Goal: Information Seeking & Learning: Learn about a topic

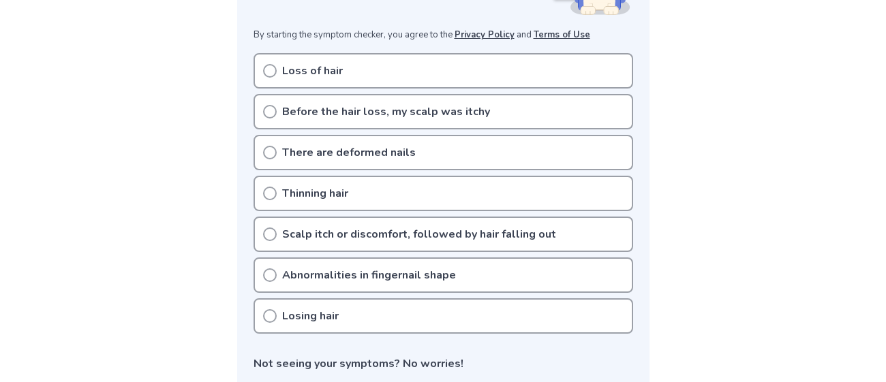
scroll to position [262, 0]
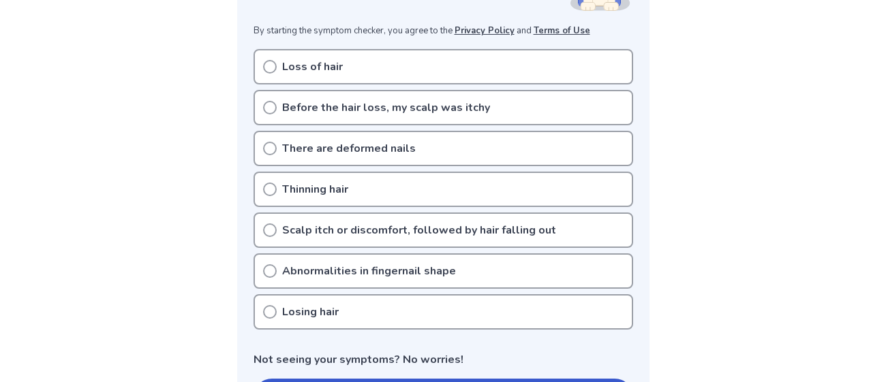
click at [377, 320] on div "Losing hair" at bounding box center [443, 311] width 380 height 35
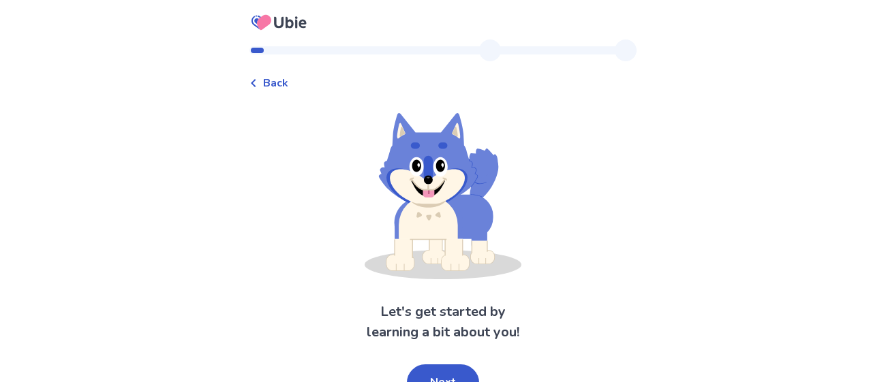
click at [277, 86] on span "Back" at bounding box center [275, 83] width 25 height 16
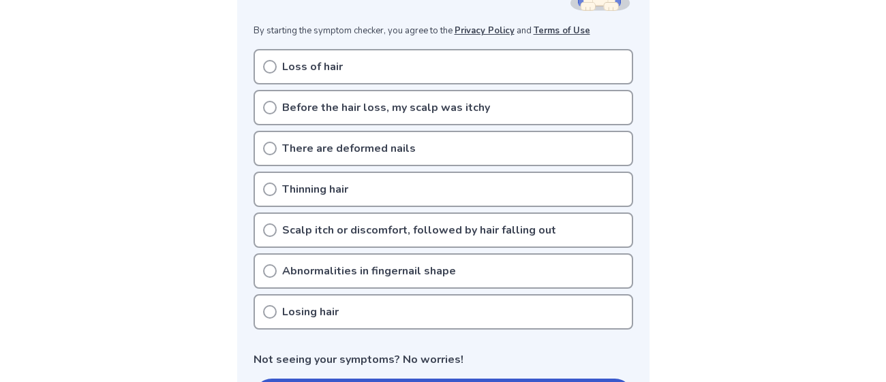
click at [362, 174] on div "Thinning hair" at bounding box center [443, 189] width 380 height 35
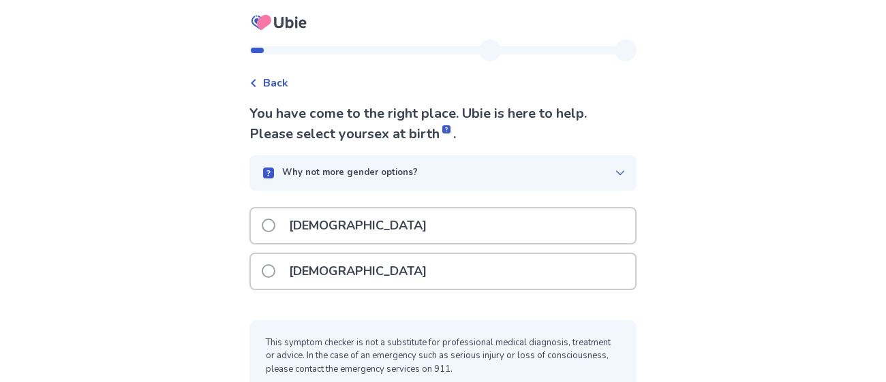
click at [349, 264] on div "[DEMOGRAPHIC_DATA]" at bounding box center [443, 271] width 384 height 35
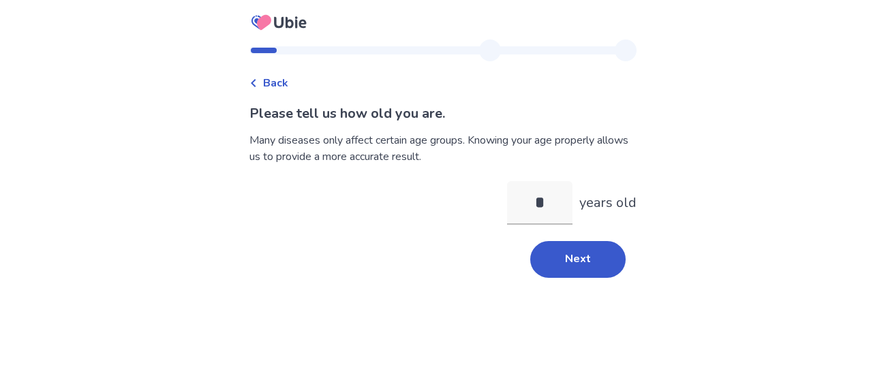
type input "**"
click at [566, 266] on button "Next" at bounding box center [577, 259] width 95 height 37
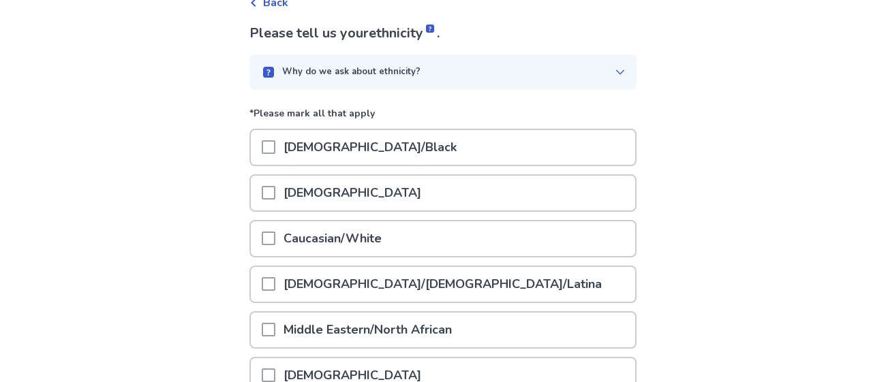
scroll to position [80, 0]
click at [416, 249] on div "Caucasian/White" at bounding box center [443, 238] width 384 height 35
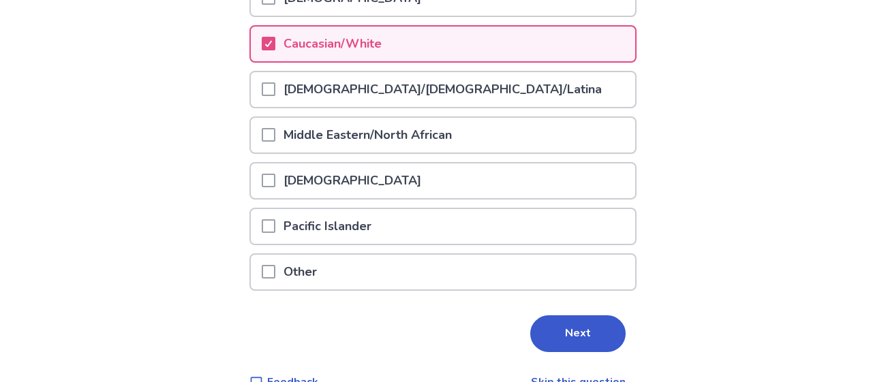
scroll to position [303, 0]
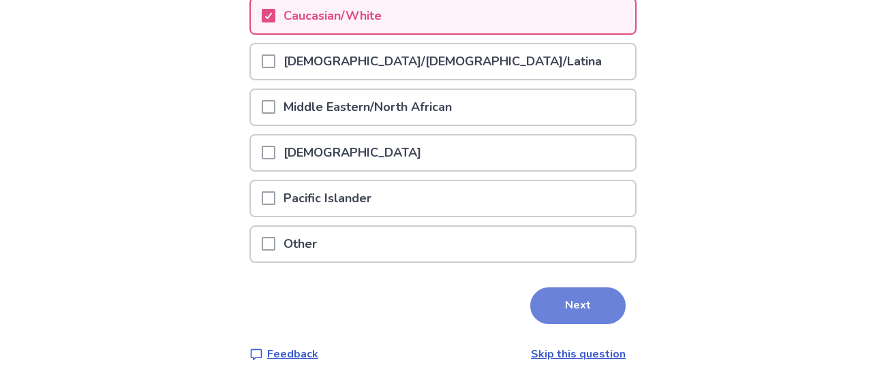
click at [569, 293] on button "Next" at bounding box center [577, 306] width 95 height 37
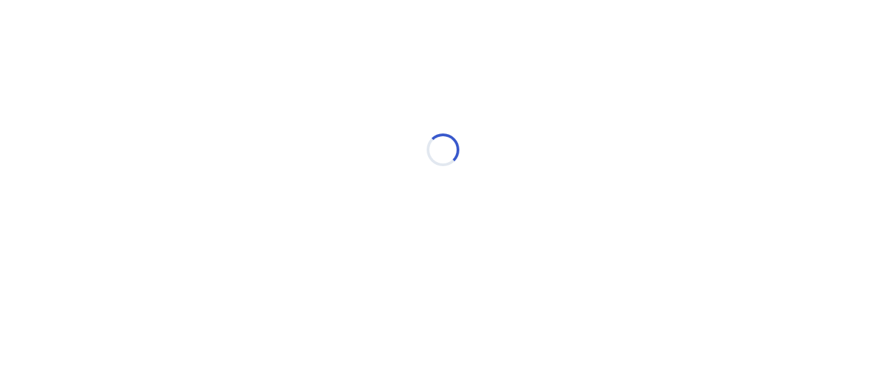
scroll to position [0, 0]
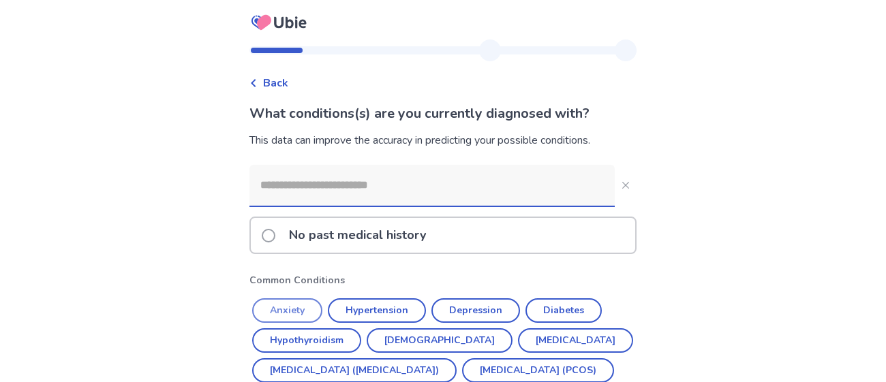
click at [311, 315] on button "Anxiety" at bounding box center [287, 310] width 70 height 25
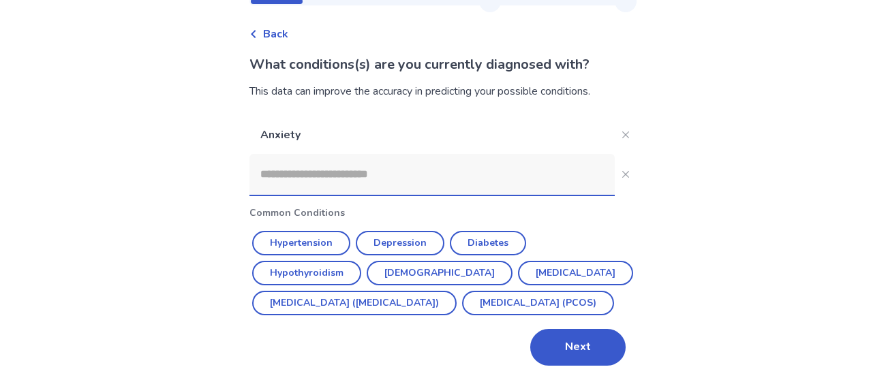
scroll to position [78, 0]
click at [365, 154] on input at bounding box center [431, 174] width 365 height 41
type input "*"
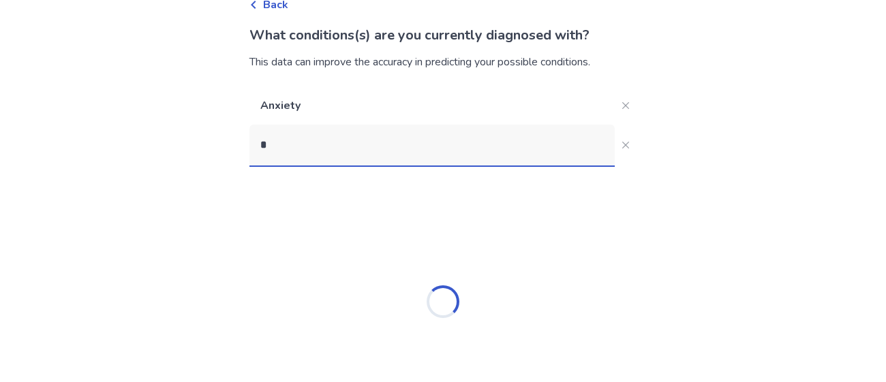
scroll to position [9, 0]
type input "***"
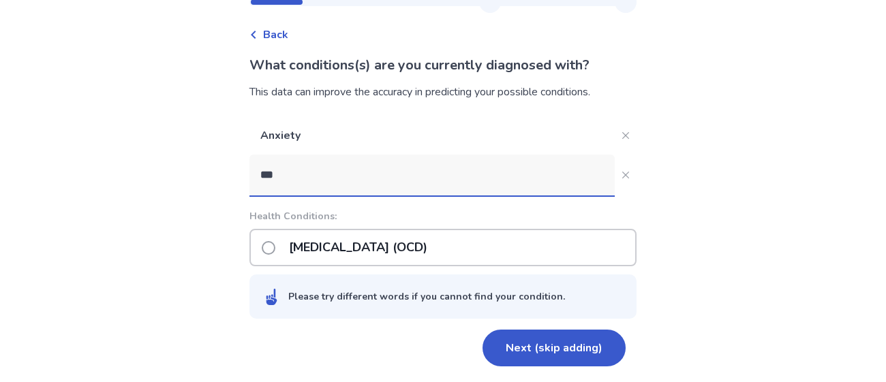
click at [401, 251] on p "[MEDICAL_DATA] (OCD)" at bounding box center [358, 247] width 155 height 35
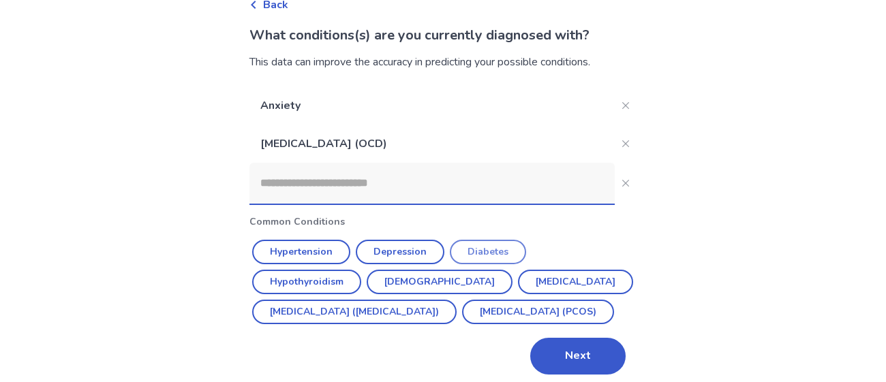
scroll to position [117, 0]
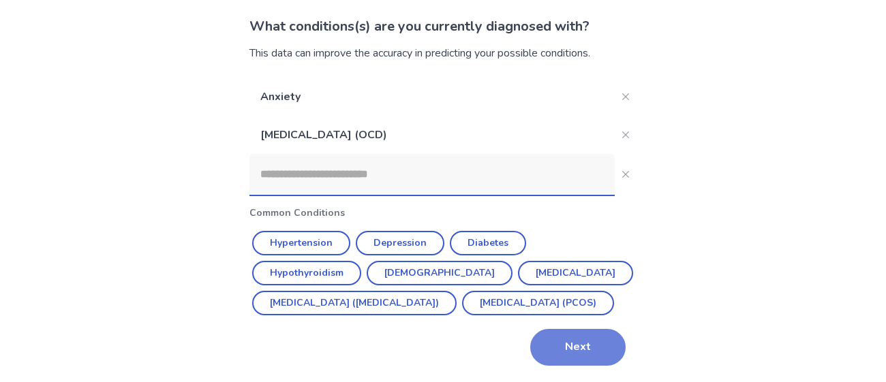
click at [557, 347] on button "Next" at bounding box center [577, 347] width 95 height 37
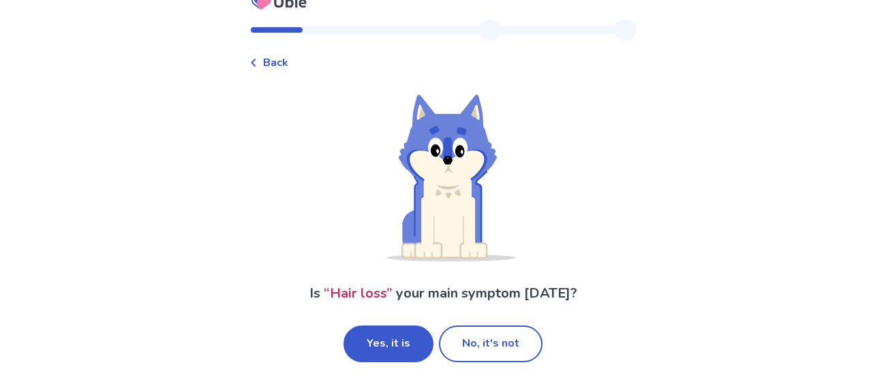
scroll to position [22, 0]
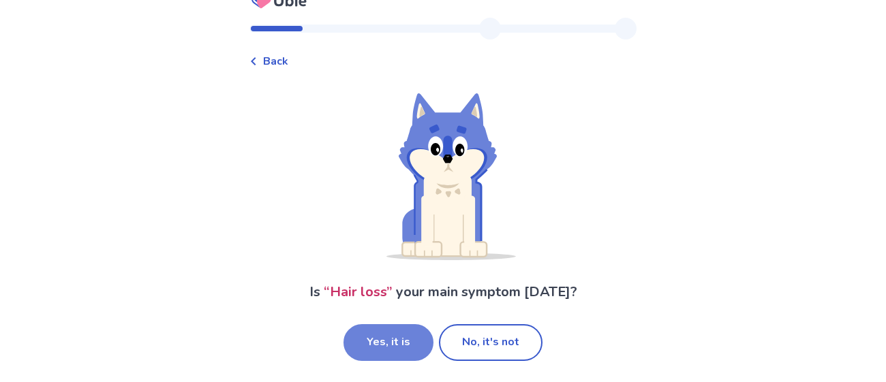
click at [407, 345] on button "Yes, it is" at bounding box center [388, 342] width 90 height 37
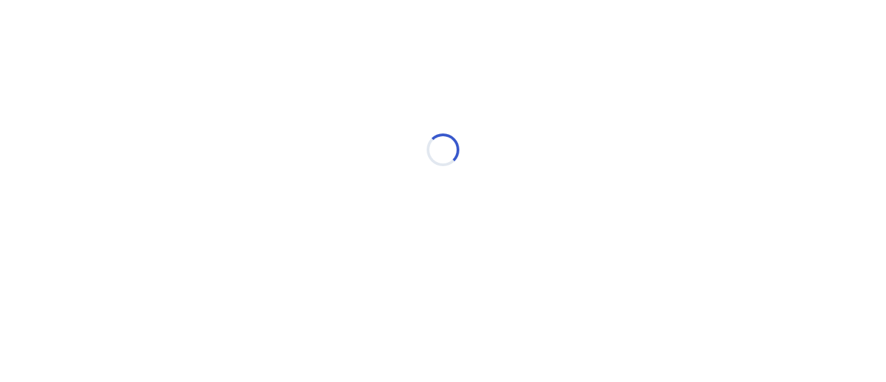
scroll to position [0, 0]
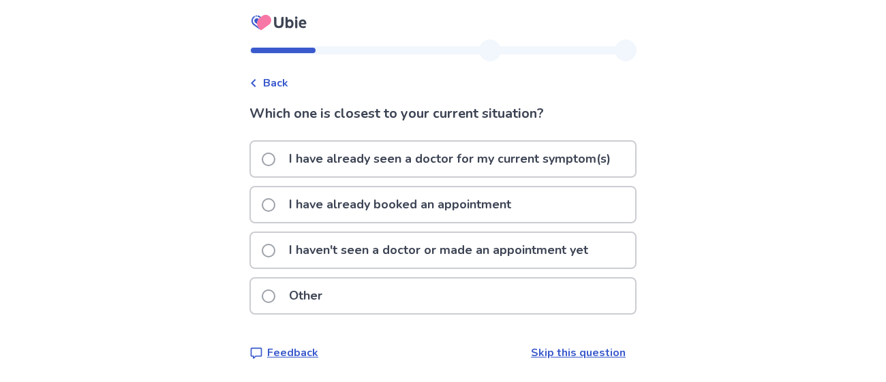
click at [402, 257] on p "I haven't seen a doctor or made an appointment yet" at bounding box center [438, 250] width 315 height 35
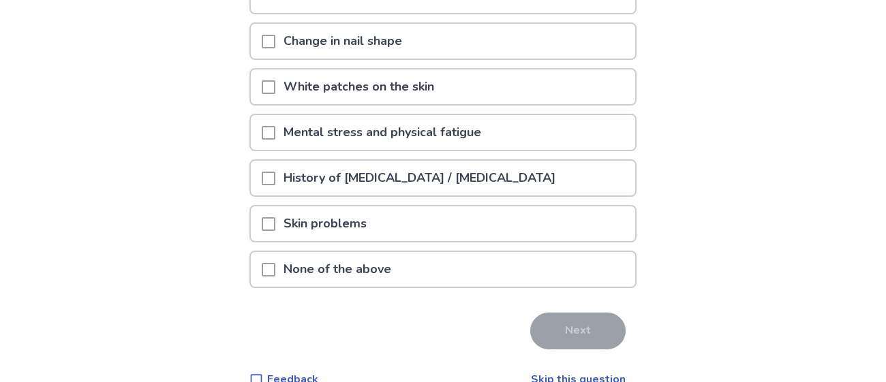
scroll to position [279, 0]
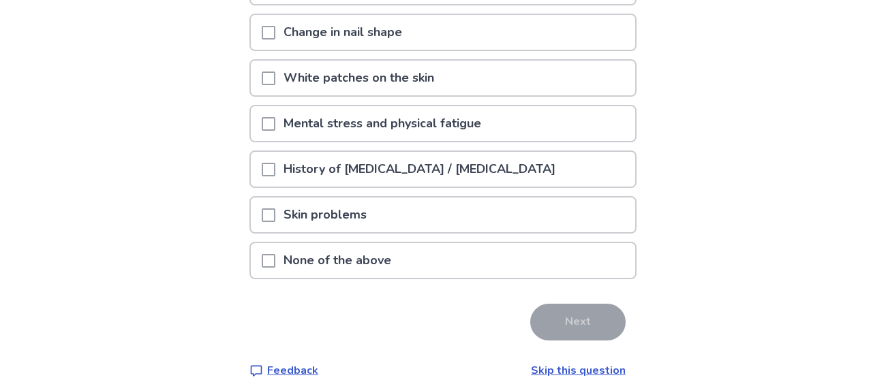
click at [273, 119] on span at bounding box center [269, 124] width 14 height 14
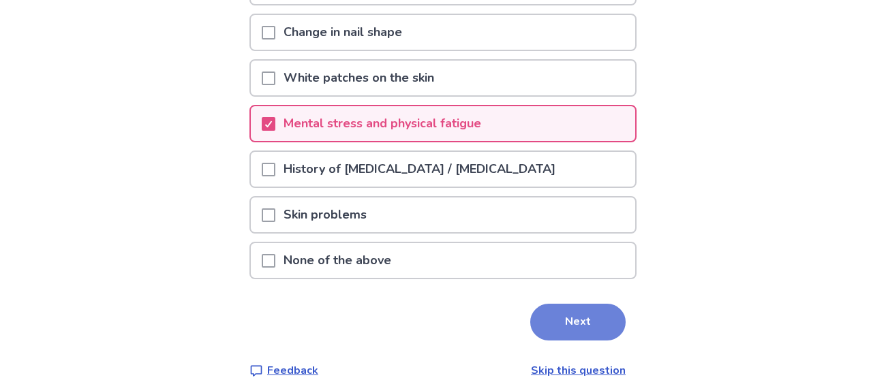
click at [571, 315] on button "Next" at bounding box center [577, 322] width 95 height 37
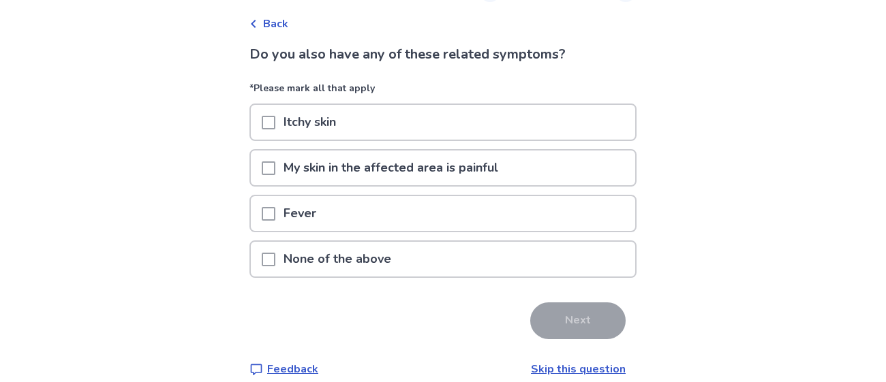
scroll to position [65, 0]
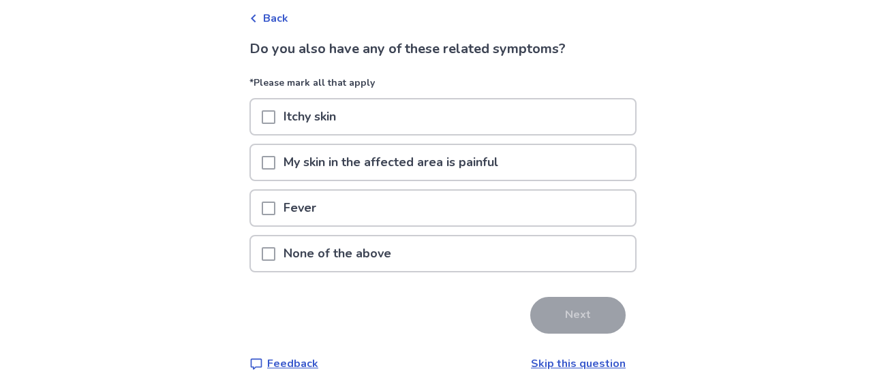
click at [405, 249] on div "None of the above" at bounding box center [443, 253] width 384 height 35
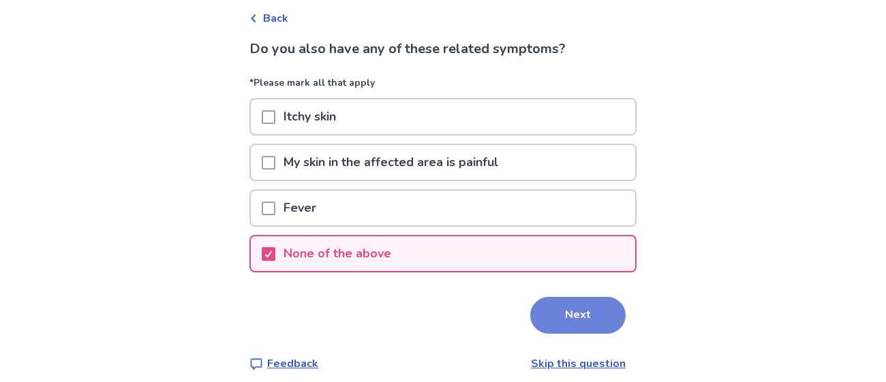
click at [568, 311] on button "Next" at bounding box center [577, 315] width 95 height 37
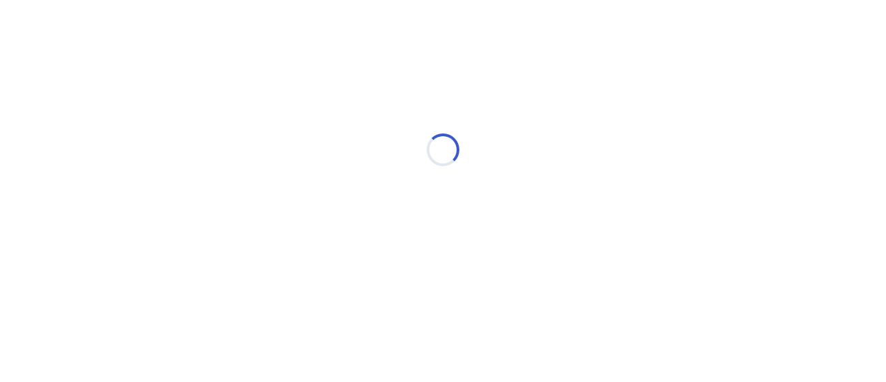
scroll to position [0, 0]
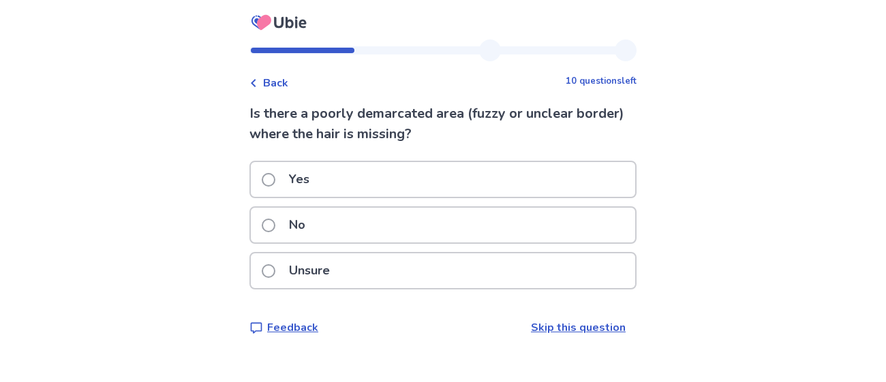
click at [394, 267] on div "Unsure" at bounding box center [443, 270] width 384 height 35
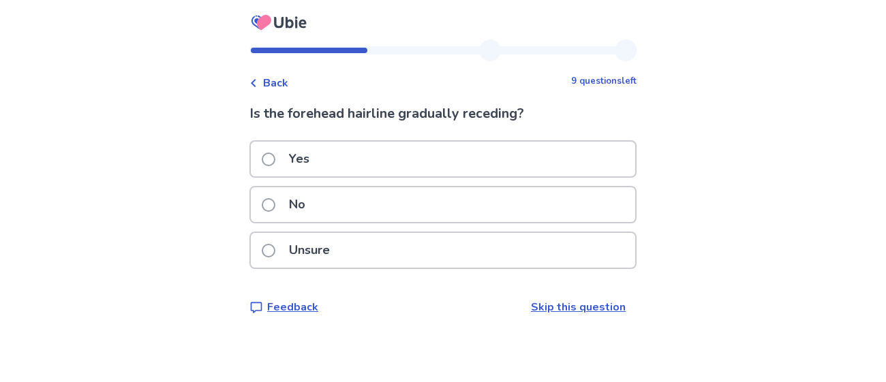
click at [561, 265] on div "Unsure" at bounding box center [443, 250] width 384 height 35
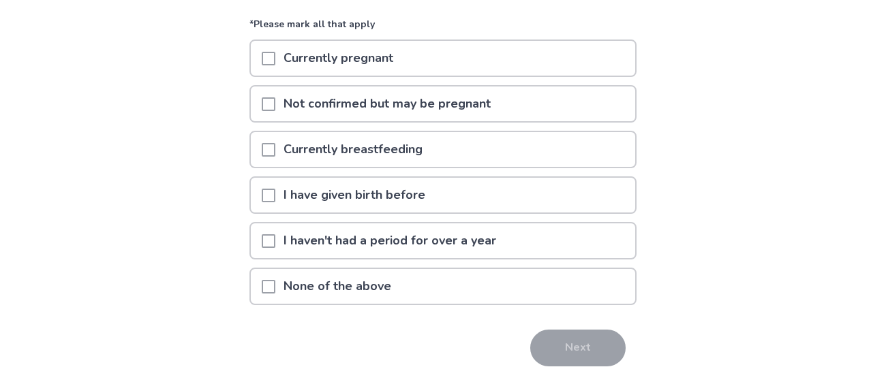
scroll to position [147, 0]
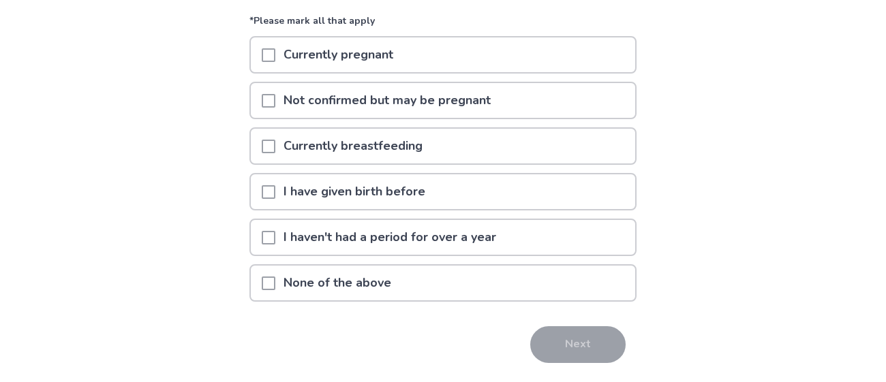
click at [443, 294] on div "None of the above" at bounding box center [443, 283] width 384 height 35
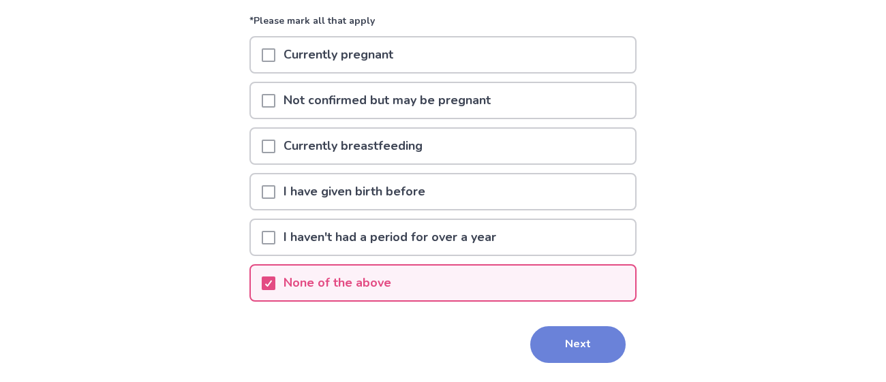
click at [570, 355] on button "Next" at bounding box center [577, 344] width 95 height 37
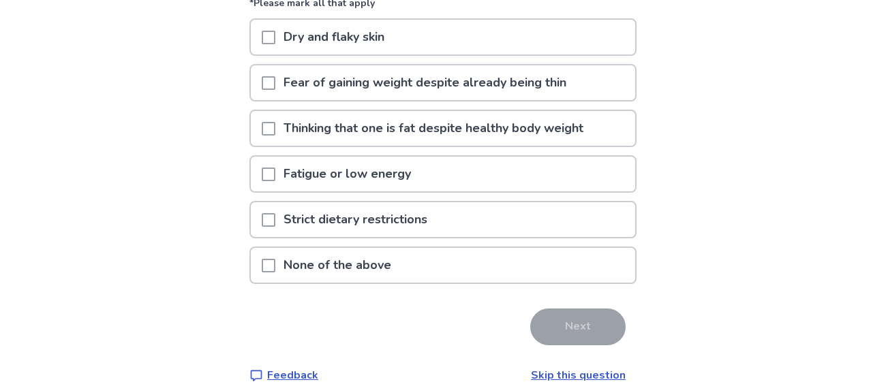
scroll to position [166, 0]
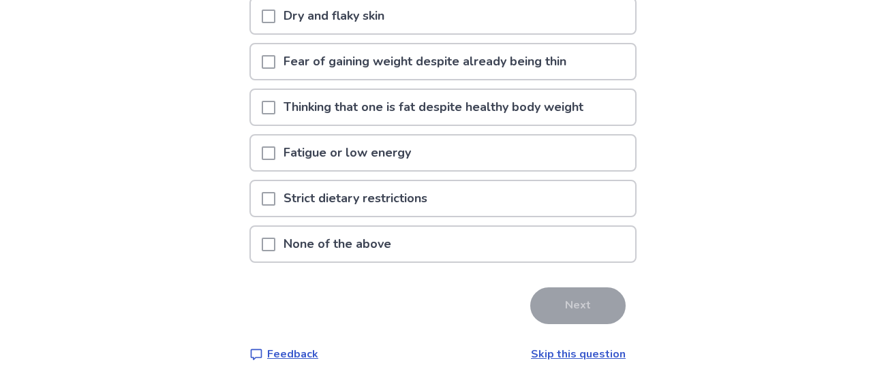
click at [612, 242] on div "None of the above" at bounding box center [443, 244] width 384 height 35
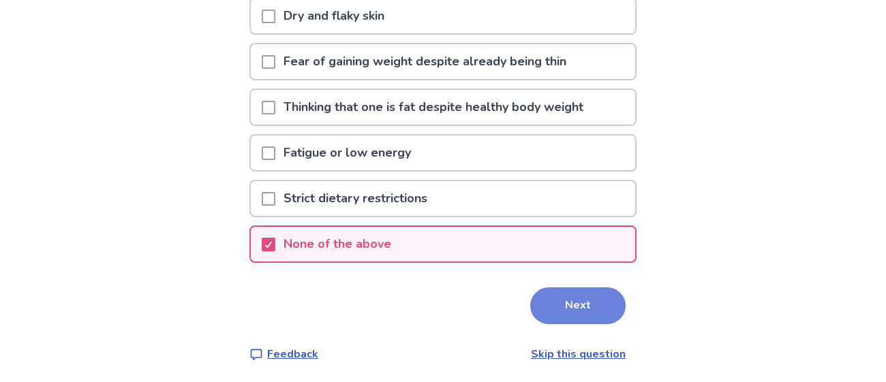
click at [587, 313] on button "Next" at bounding box center [577, 306] width 95 height 37
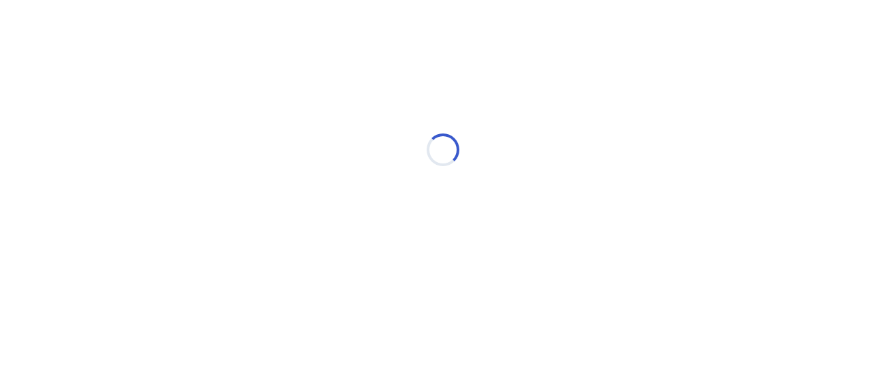
scroll to position [0, 0]
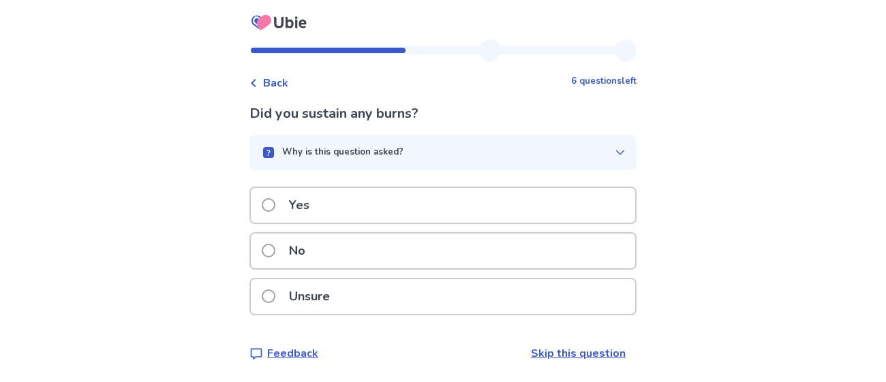
click at [608, 159] on button "Why is this question asked?" at bounding box center [442, 152] width 387 height 35
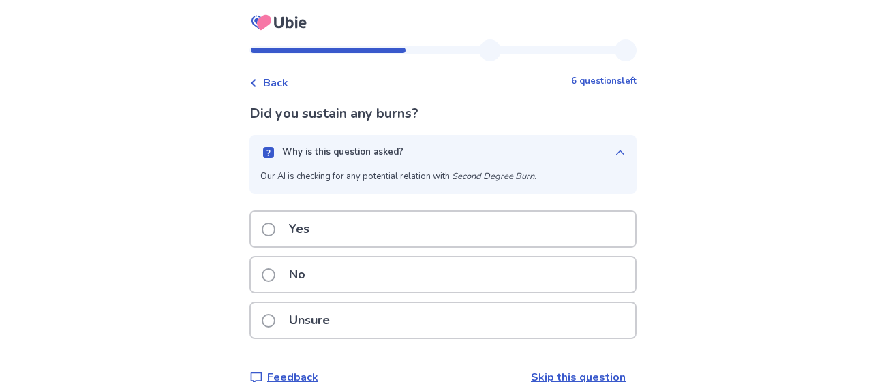
click at [612, 143] on button "Why is this question asked?" at bounding box center [442, 152] width 387 height 35
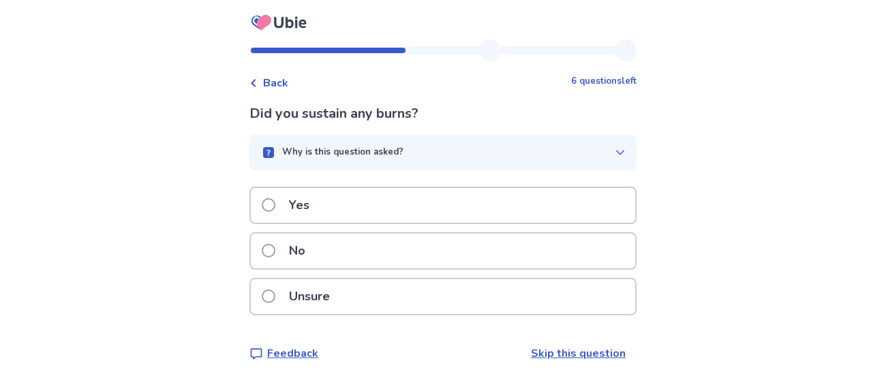
click at [558, 234] on div "No" at bounding box center [443, 251] width 384 height 35
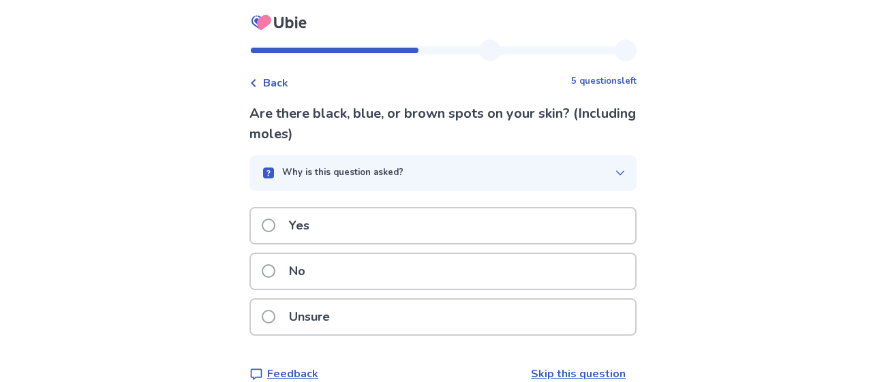
click at [604, 231] on div "Yes" at bounding box center [443, 226] width 384 height 35
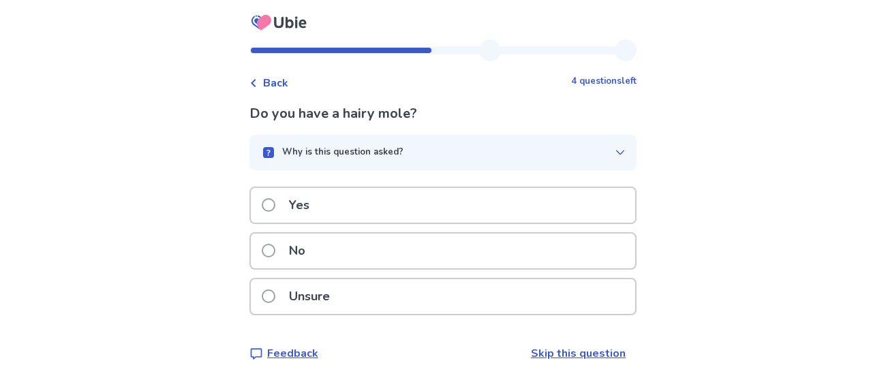
click at [574, 249] on div "No" at bounding box center [443, 251] width 384 height 35
click at [608, 194] on div "Yes" at bounding box center [443, 205] width 384 height 35
click at [591, 253] on div "No" at bounding box center [443, 251] width 384 height 35
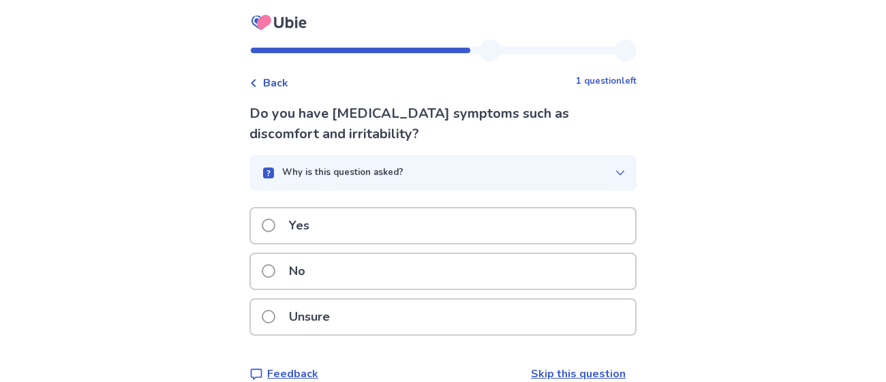
click at [581, 214] on div "Yes" at bounding box center [443, 226] width 384 height 35
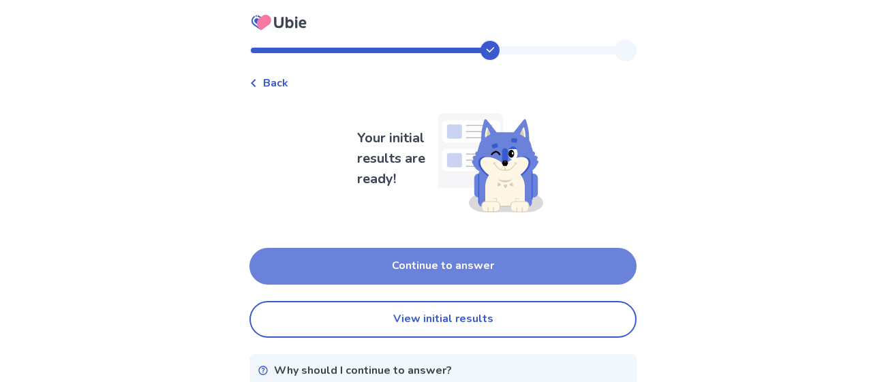
click at [579, 260] on button "Continue to answer" at bounding box center [442, 266] width 387 height 37
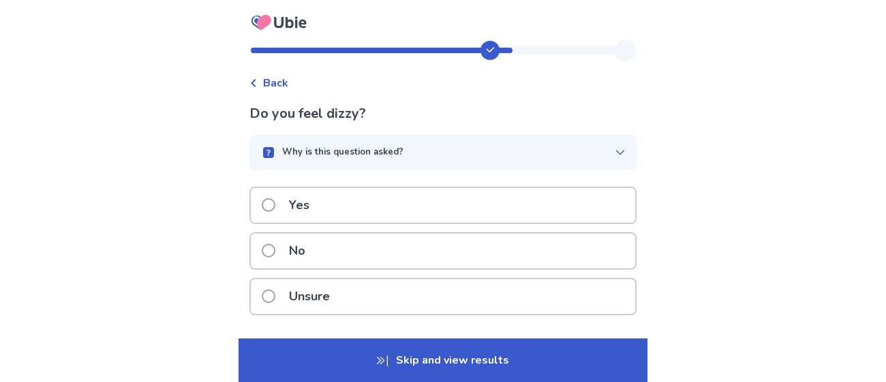
click at [602, 252] on div "No" at bounding box center [443, 251] width 384 height 35
click at [600, 292] on div "Unsure" at bounding box center [443, 296] width 384 height 35
click at [591, 301] on div "Unsure" at bounding box center [443, 296] width 384 height 35
click at [608, 234] on div "No" at bounding box center [443, 251] width 384 height 35
click at [593, 201] on div "Yes" at bounding box center [443, 205] width 384 height 35
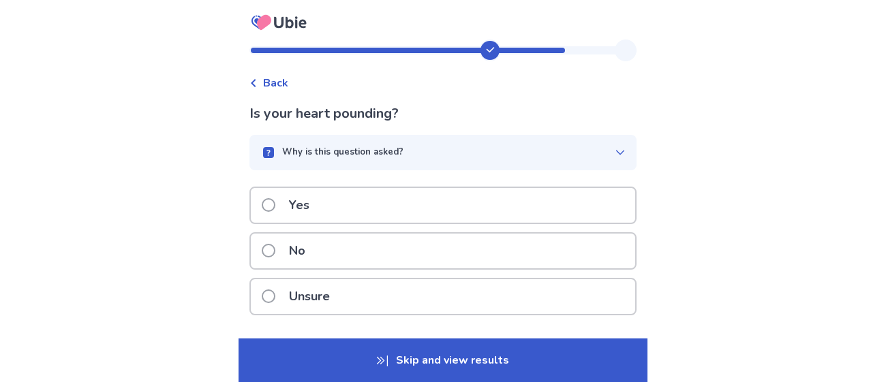
click at [592, 292] on div "Unsure" at bounding box center [443, 296] width 384 height 35
click at [606, 249] on div "No" at bounding box center [443, 251] width 384 height 35
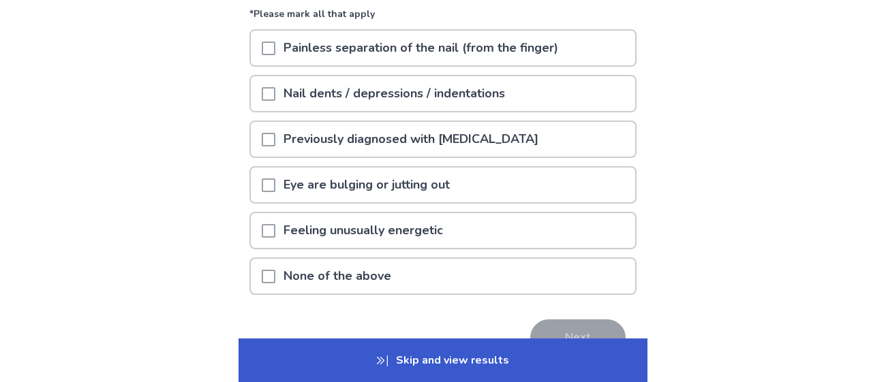
scroll to position [135, 0]
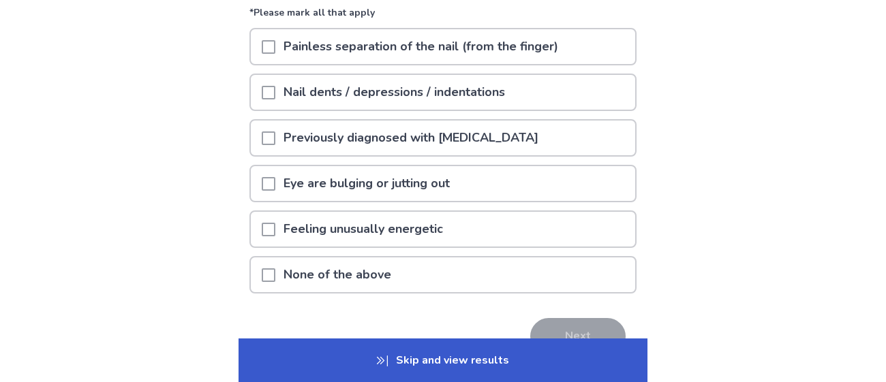
click at [589, 280] on div "None of the above" at bounding box center [443, 275] width 384 height 35
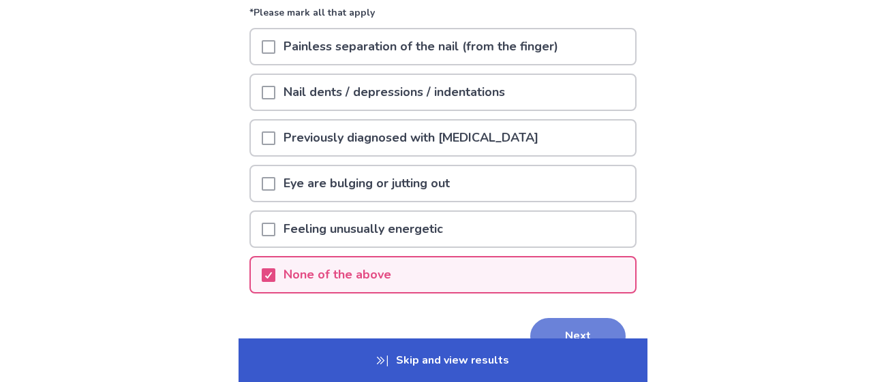
click at [583, 328] on button "Next" at bounding box center [577, 336] width 95 height 37
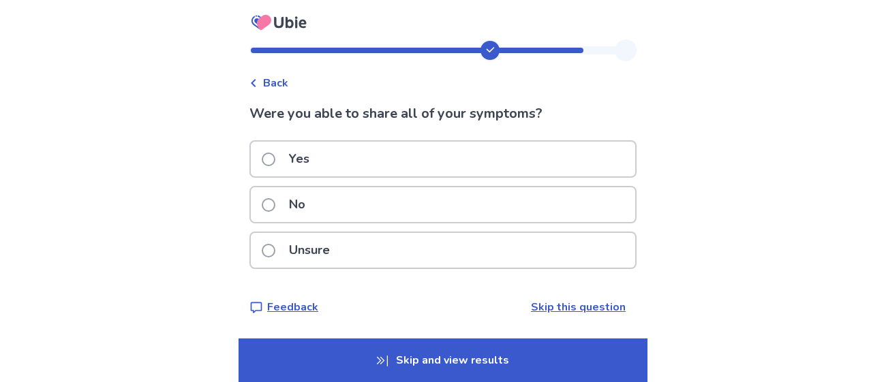
click at [604, 211] on div "No" at bounding box center [443, 204] width 384 height 35
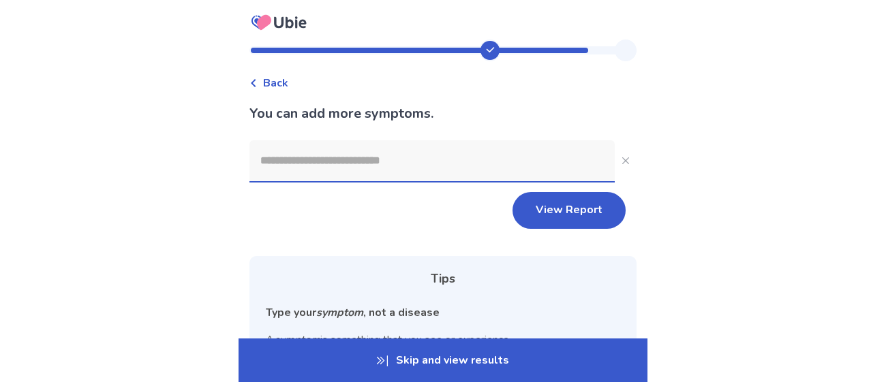
click at [536, 159] on input at bounding box center [431, 160] width 365 height 41
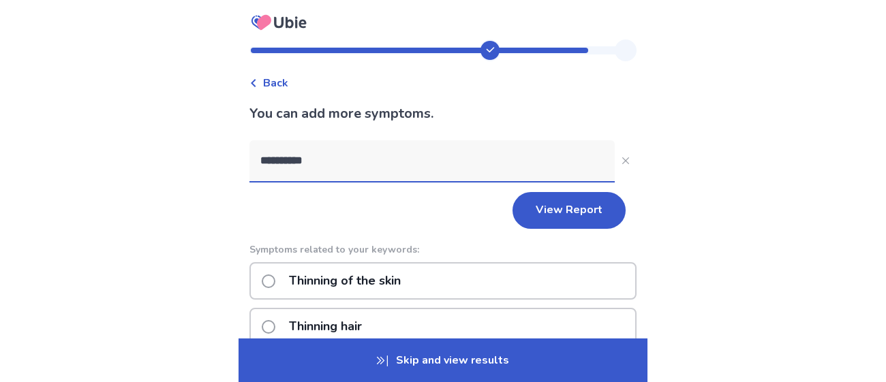
type input "**********"
click at [536, 315] on div "Thinning hair" at bounding box center [442, 326] width 387 height 37
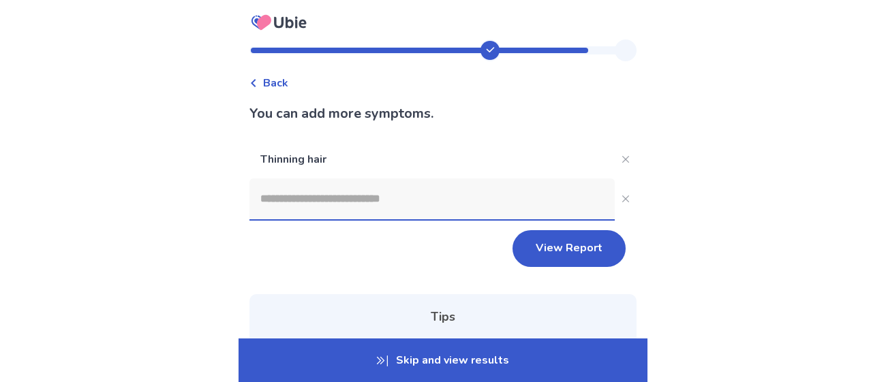
click at [470, 205] on input at bounding box center [431, 199] width 365 height 41
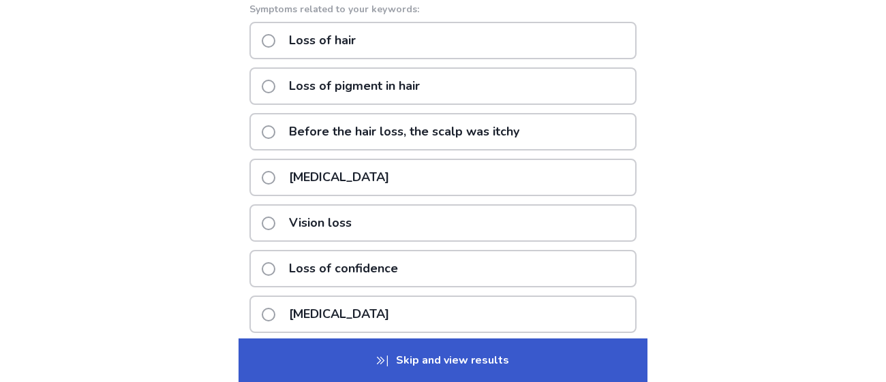
scroll to position [281, 0]
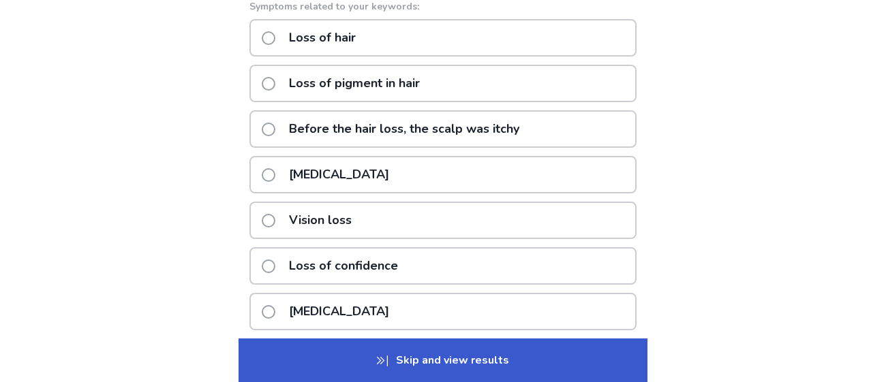
type input "*********"
click at [455, 47] on div "Loss of hair" at bounding box center [442, 37] width 387 height 37
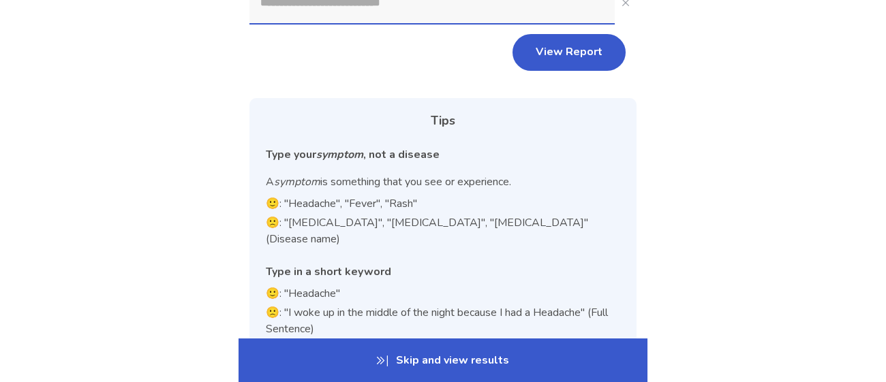
scroll to position [234, 0]
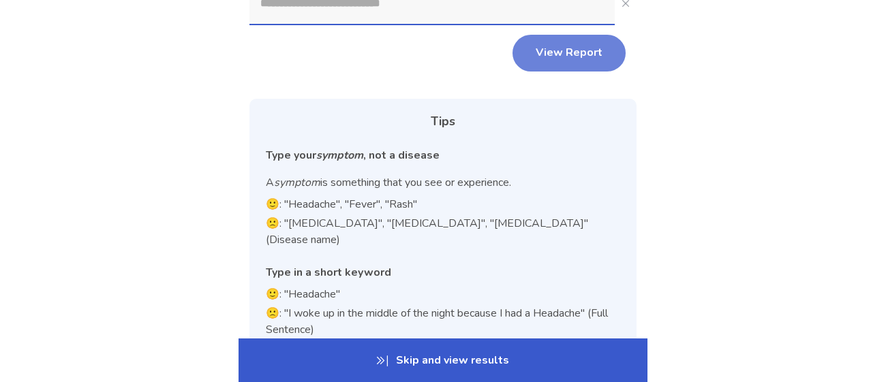
click at [578, 64] on button "View Report" at bounding box center [568, 53] width 113 height 37
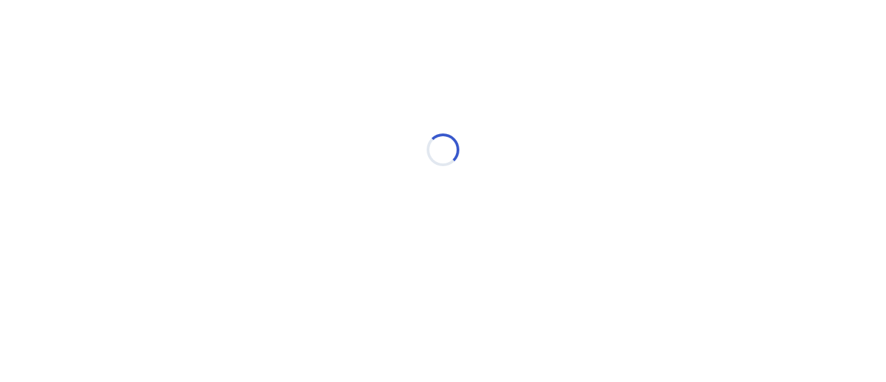
scroll to position [0, 0]
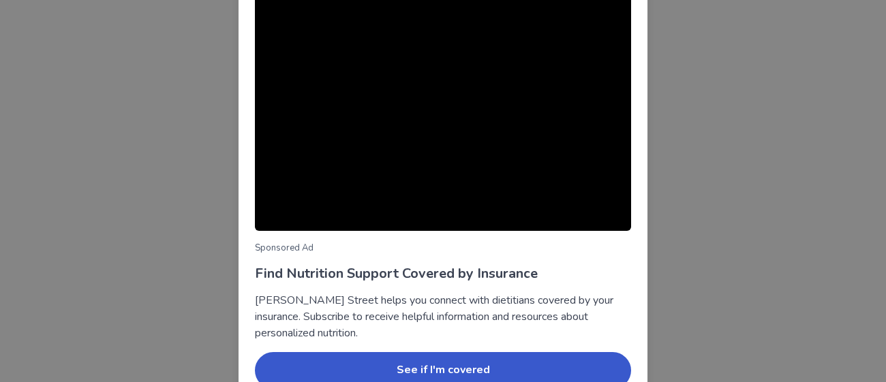
scroll to position [184, 0]
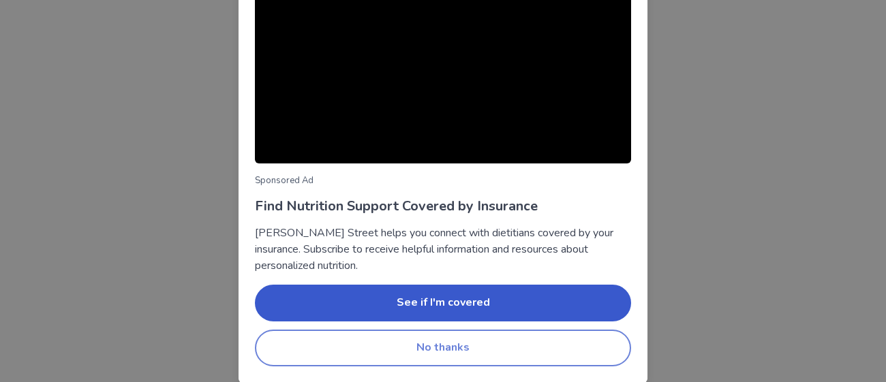
click at [397, 354] on button "No thanks" at bounding box center [443, 348] width 376 height 37
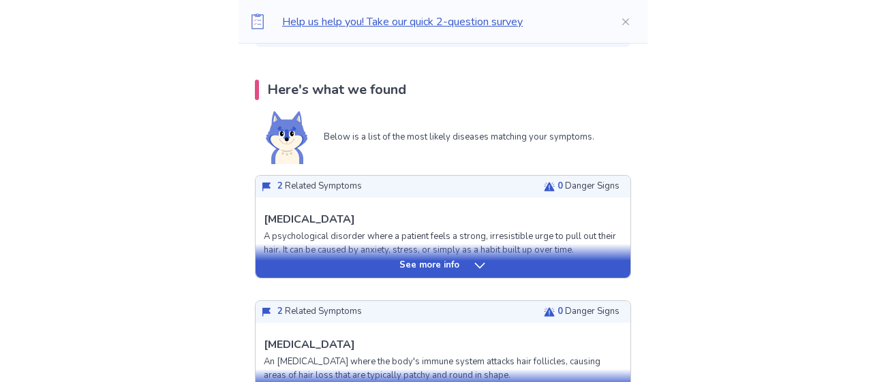
scroll to position [262, 0]
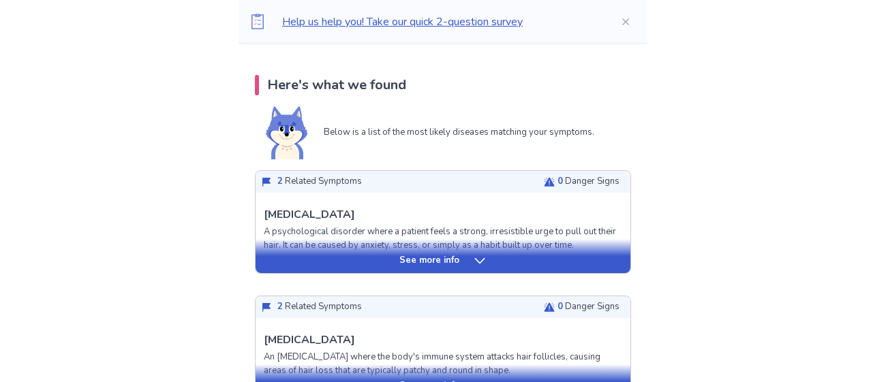
click at [476, 258] on icon at bounding box center [480, 261] width 14 height 14
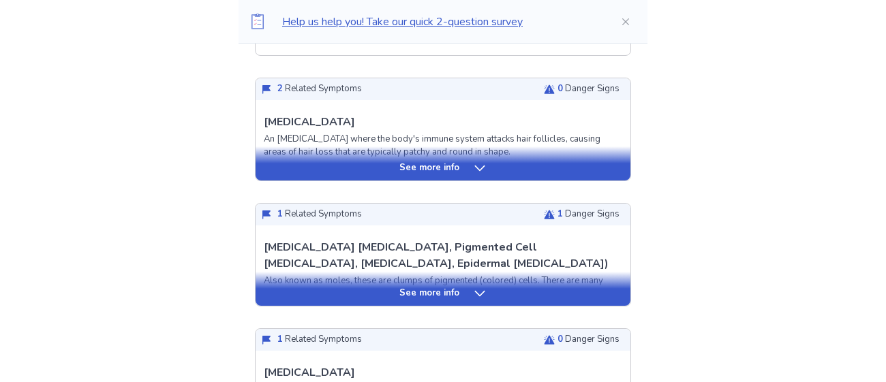
scroll to position [968, 0]
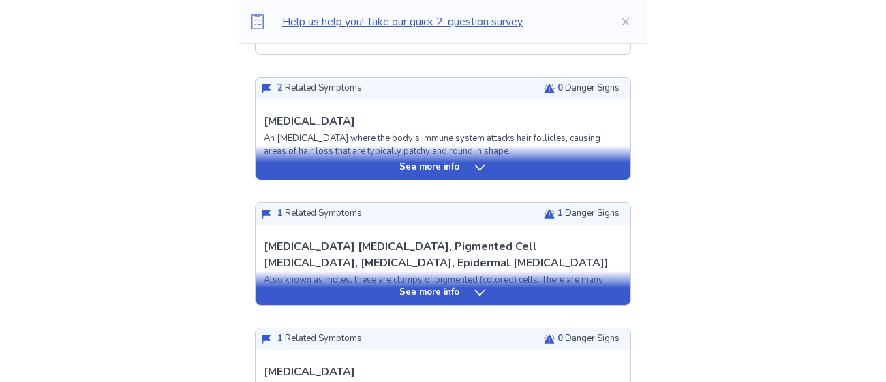
click at [474, 282] on div "See more info" at bounding box center [443, 288] width 375 height 34
